Goal: Information Seeking & Learning: Learn about a topic

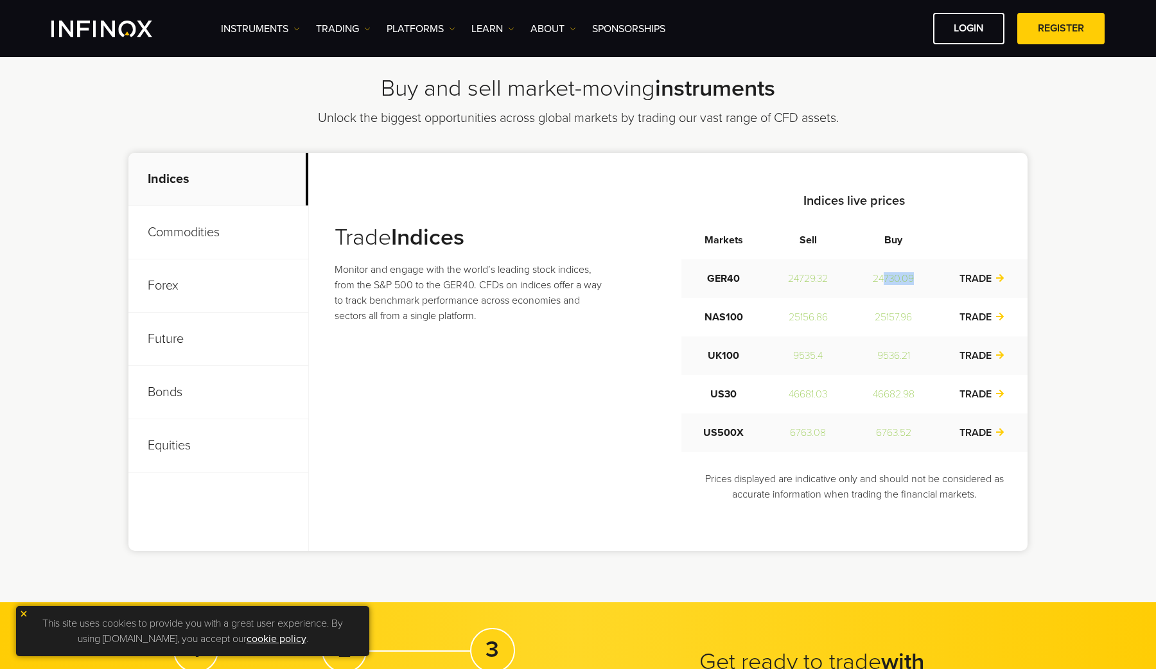
drag, startPoint x: 883, startPoint y: 278, endPoint x: 923, endPoint y: 278, distance: 40.5
click at [923, 278] on td "24730.09" at bounding box center [894, 279] width 87 height 39
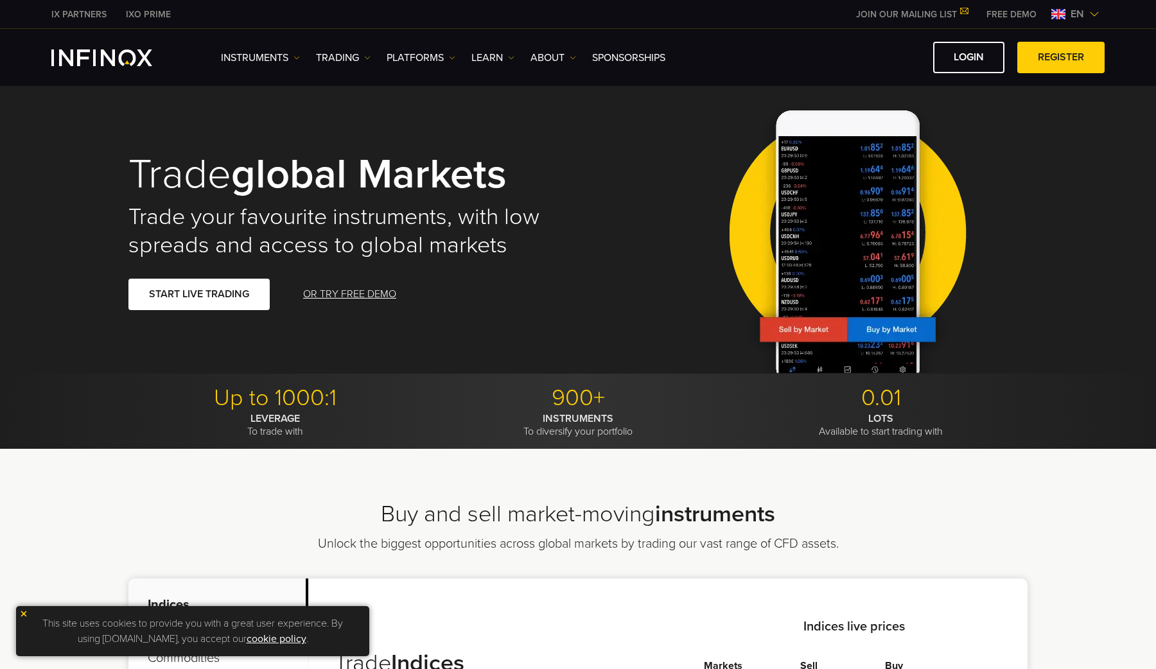
click at [139, 64] on img "INFINOX Logo" at bounding box center [101, 57] width 101 height 17
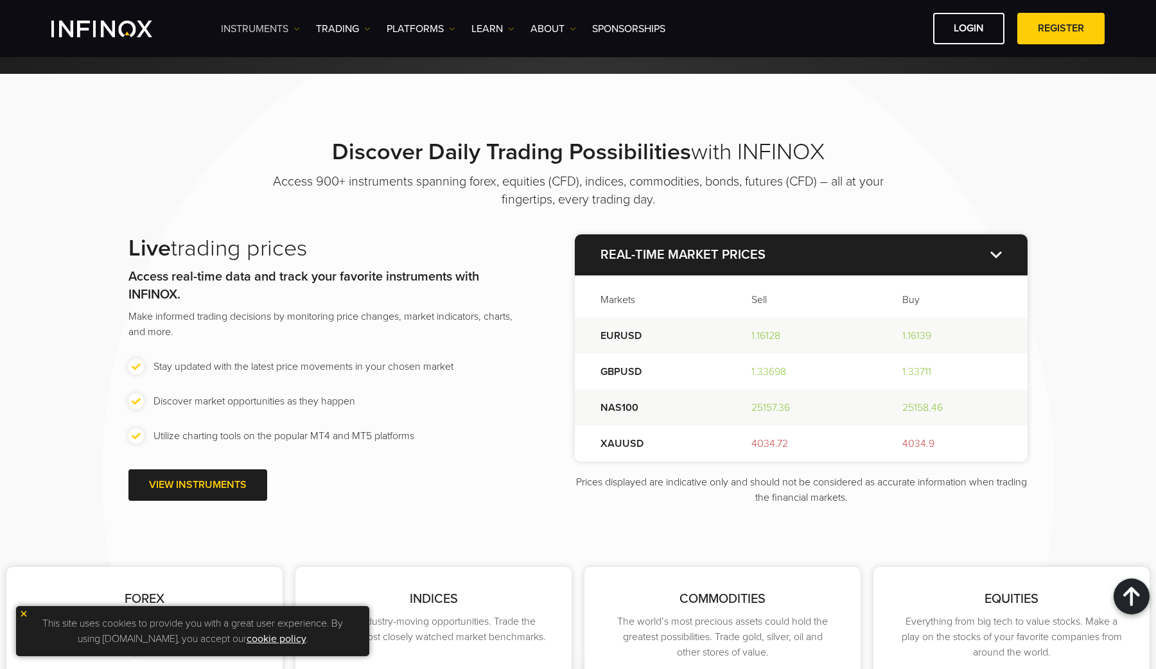
click at [253, 31] on link "Instruments" at bounding box center [260, 28] width 79 height 15
click at [263, 67] on link "Instruments" at bounding box center [277, 70] width 112 height 28
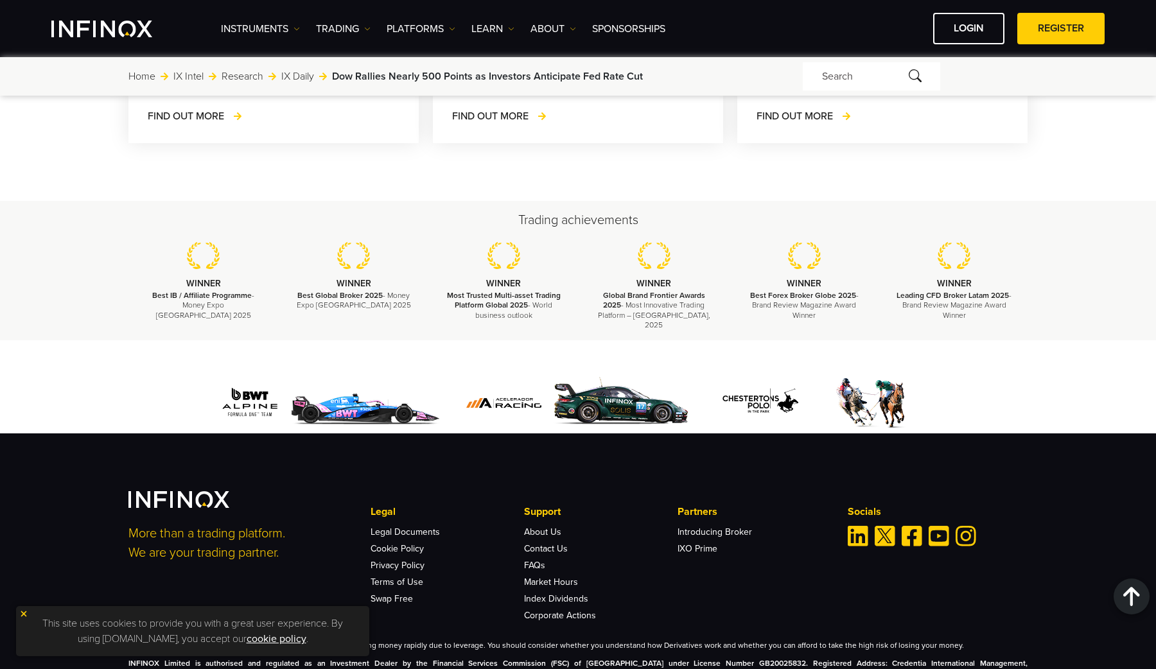
scroll to position [3960, 0]
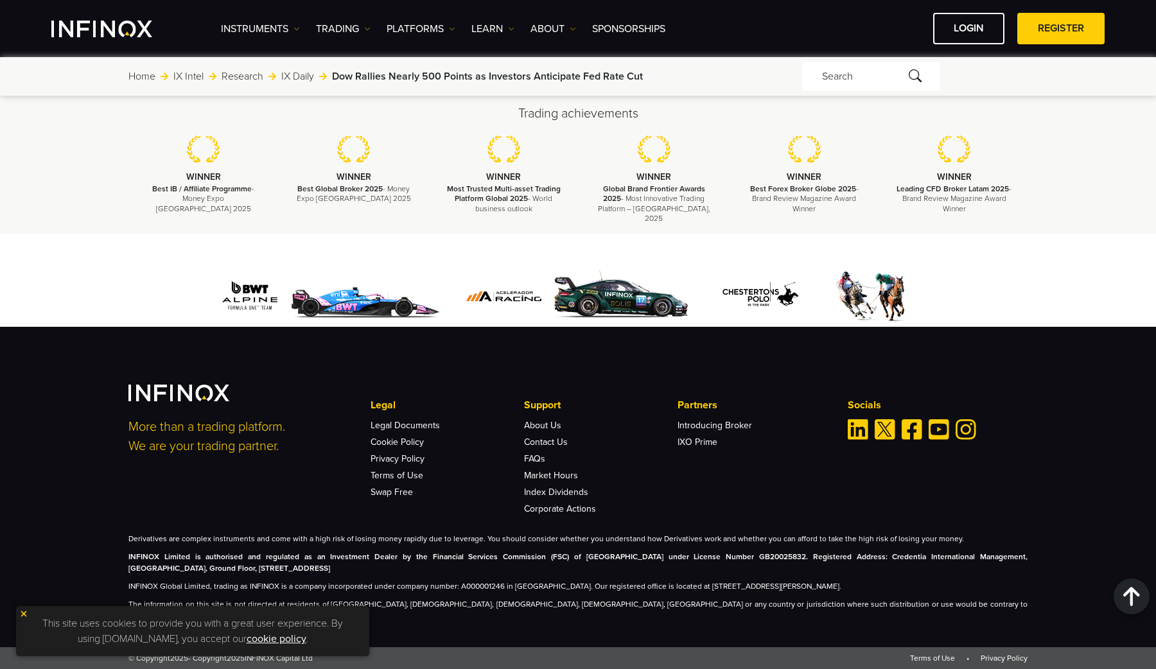
click at [24, 613] on img at bounding box center [23, 614] width 9 height 9
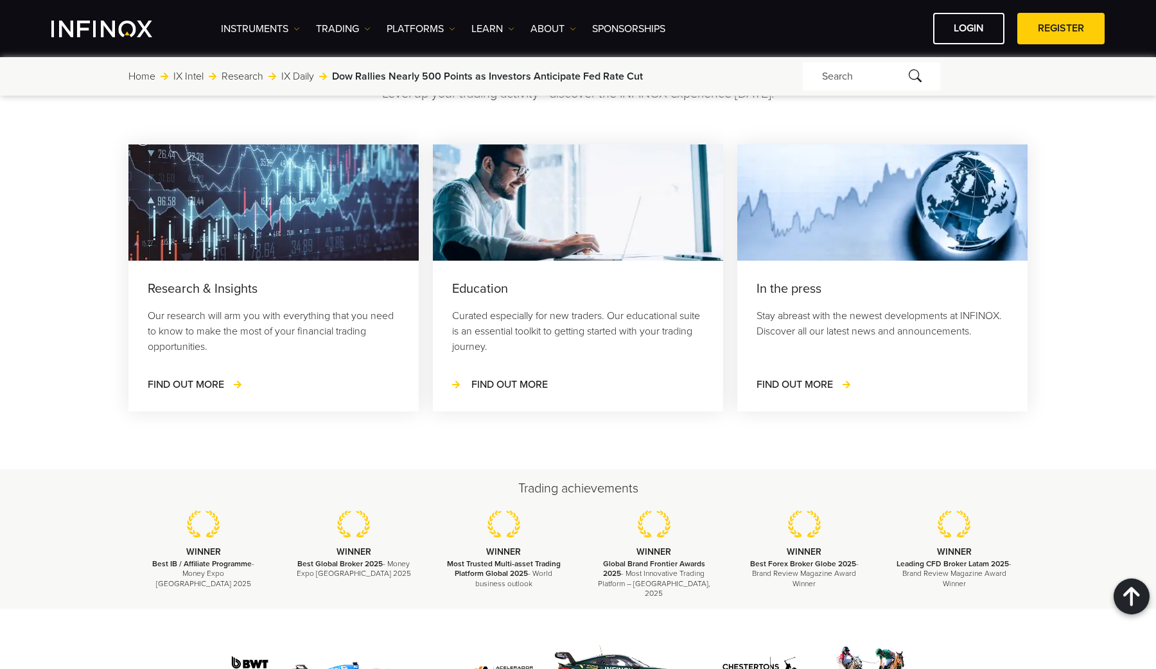
scroll to position [3533, 0]
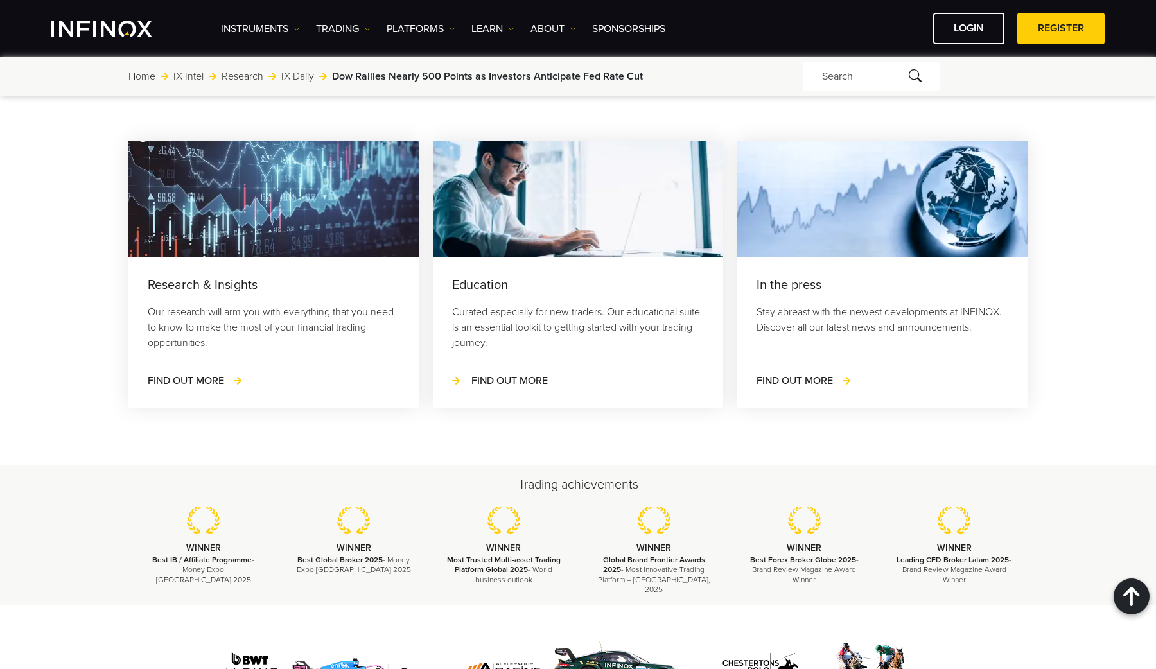
click at [502, 387] on span "FIND OUT MORE" at bounding box center [510, 381] width 76 height 13
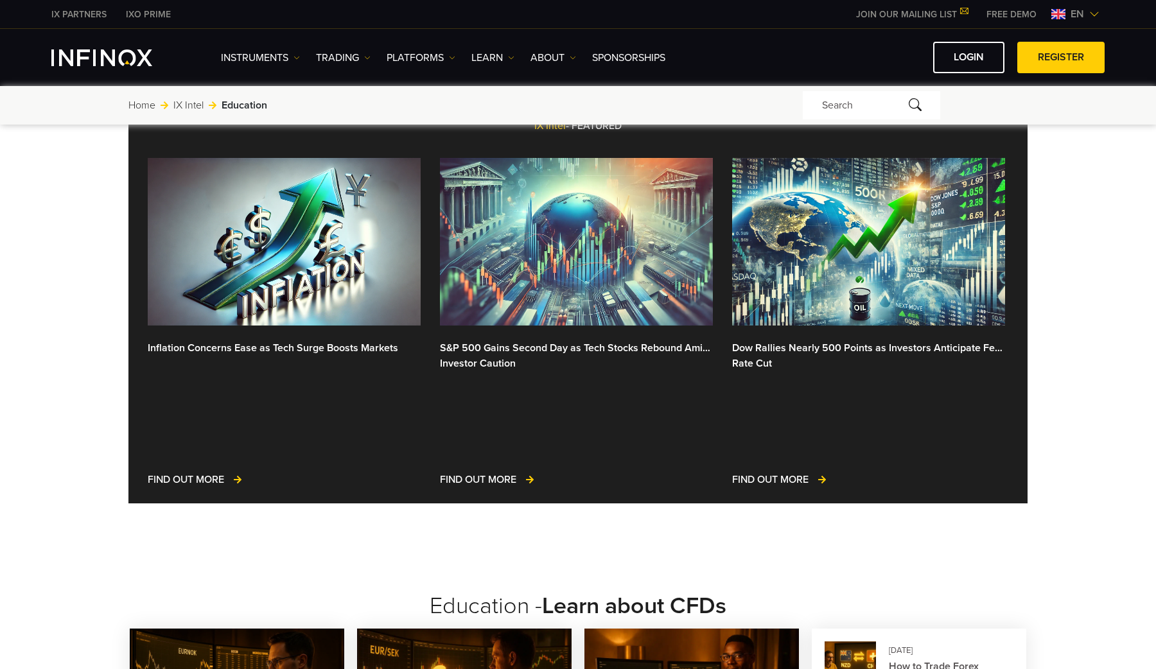
scroll to position [231, 0]
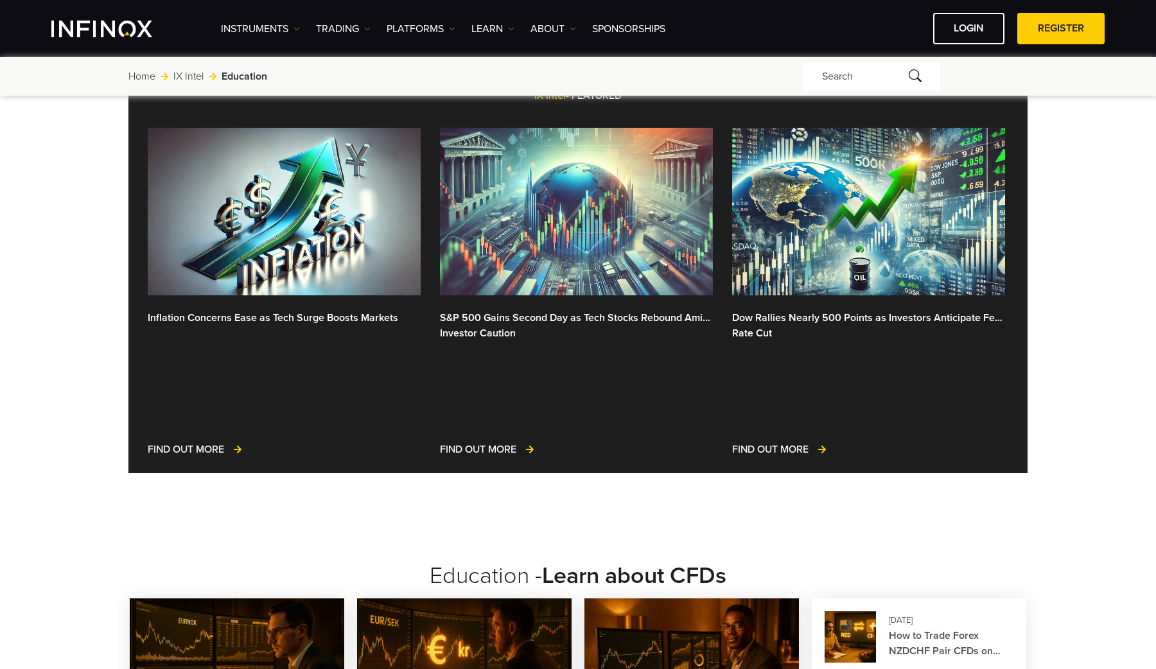
click at [518, 209] on img at bounding box center [576, 212] width 273 height 168
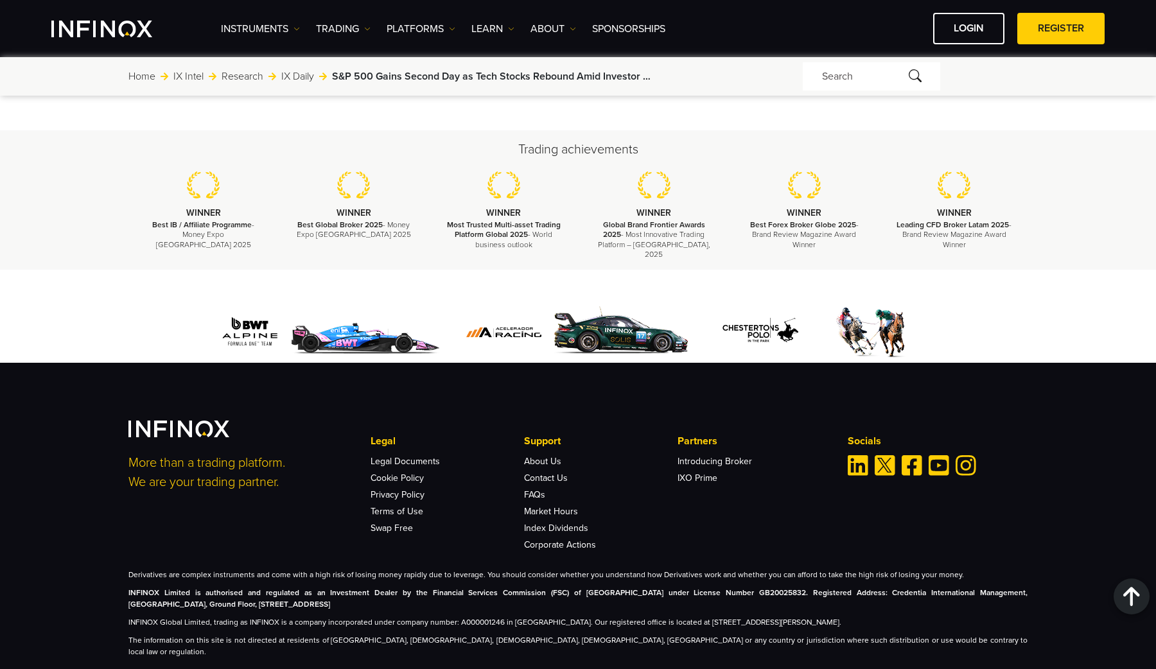
scroll to position [3945, 0]
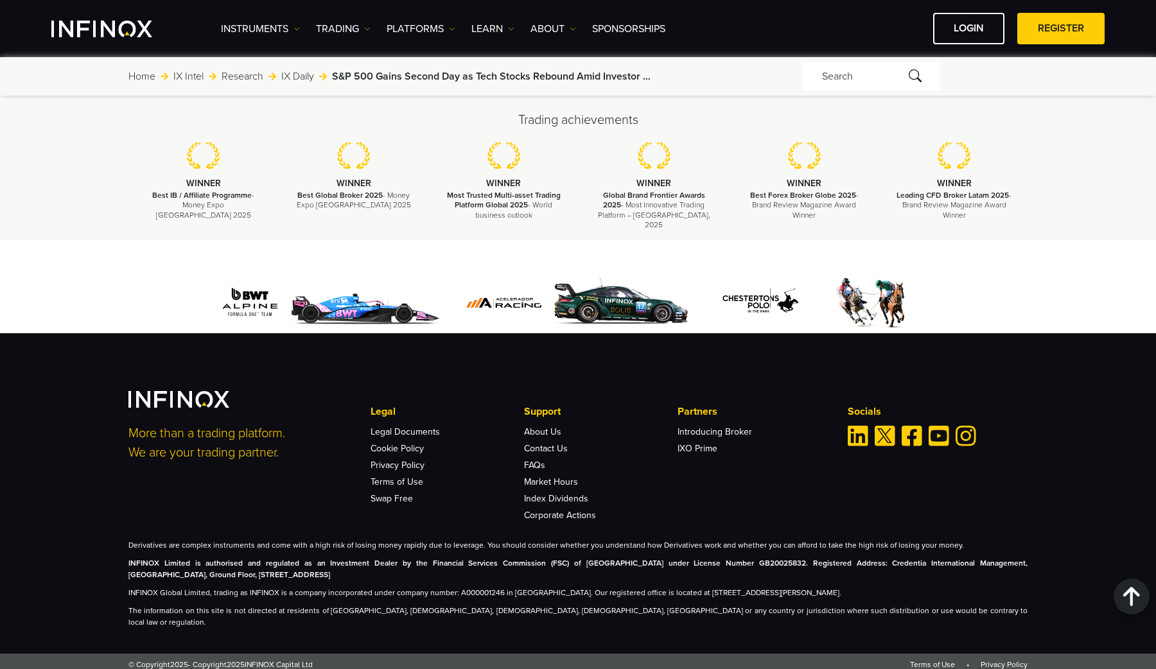
click at [631, 37] on div "Instruments Instruments Product Information TRADING Accounts" at bounding box center [663, 28] width 884 height 31
click at [633, 30] on link "SPONSORSHIPS" at bounding box center [628, 28] width 73 height 15
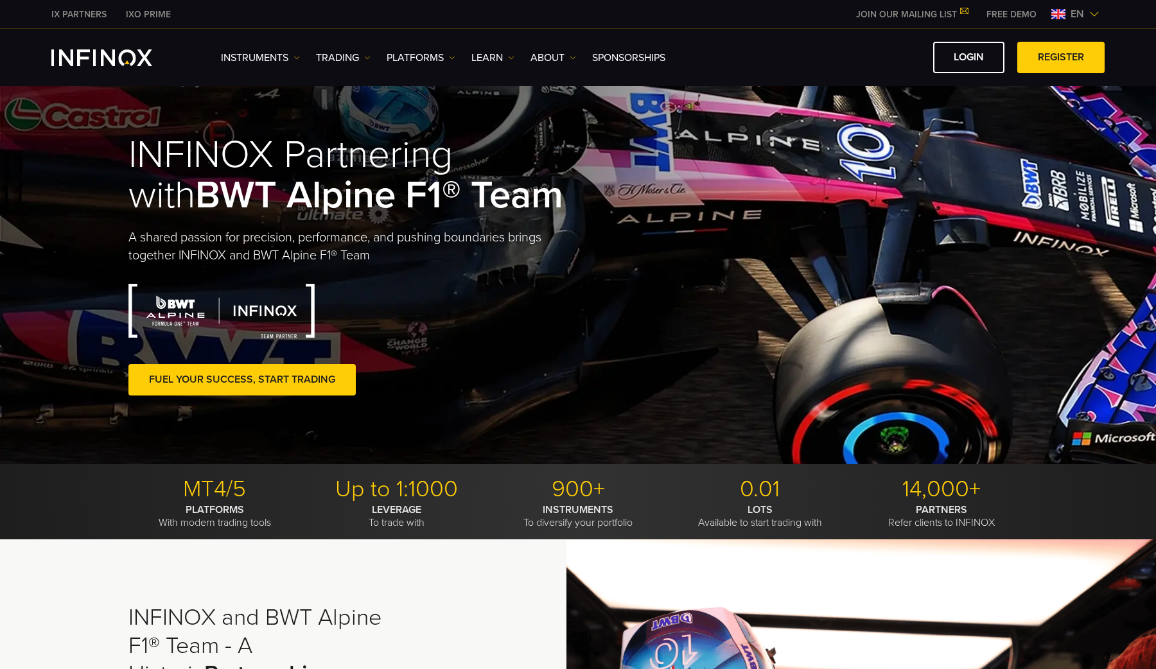
click at [136, 42] on div "Instruments Instruments Product Information TRADING DEMO" at bounding box center [578, 57] width 1054 height 31
click at [137, 50] on img "INFINOX Logo" at bounding box center [101, 57] width 101 height 17
